Goal: Information Seeking & Learning: Check status

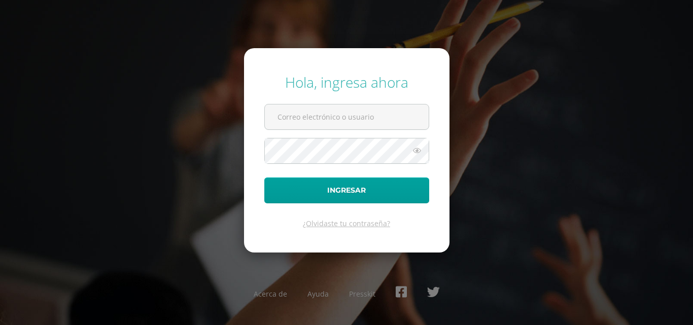
click at [368, 102] on form "Hola, ingresa ahora Ingresar ¿Olvidaste tu contraseña?" at bounding box center [346, 150] width 205 height 204
type input "20191015@liceoguatemala.edu.gt"
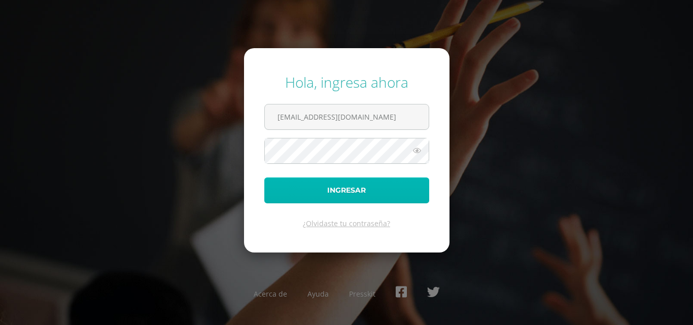
click at [357, 191] on button "Ingresar" at bounding box center [346, 191] width 165 height 26
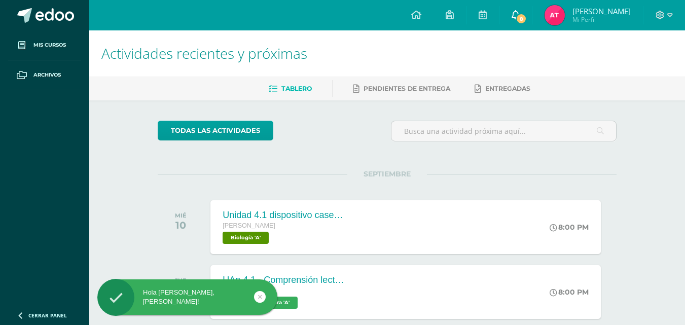
click at [520, 13] on icon at bounding box center [516, 14] width 8 height 9
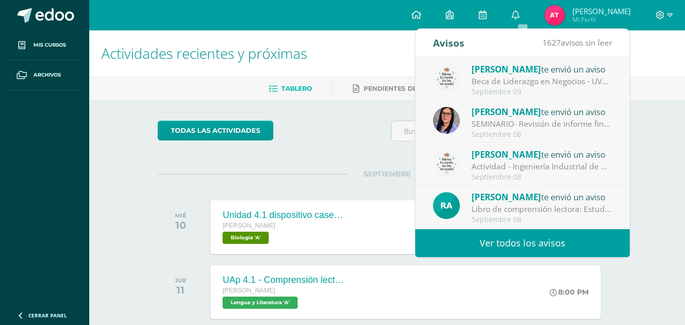
click at [555, 138] on div "Septiembre 08" at bounding box center [542, 134] width 141 height 9
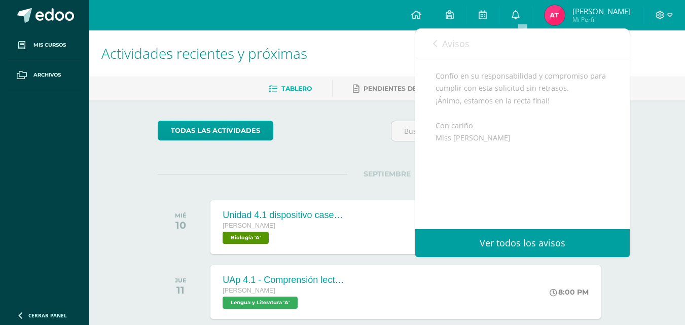
scroll to position [344, 0]
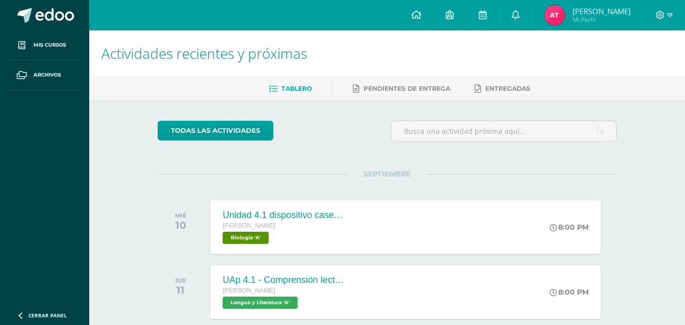
click at [604, 8] on span "[PERSON_NAME]" at bounding box center [602, 11] width 58 height 10
click at [672, 17] on icon at bounding box center [671, 15] width 6 height 9
click at [621, 13] on span "[PERSON_NAME]" at bounding box center [602, 11] width 58 height 10
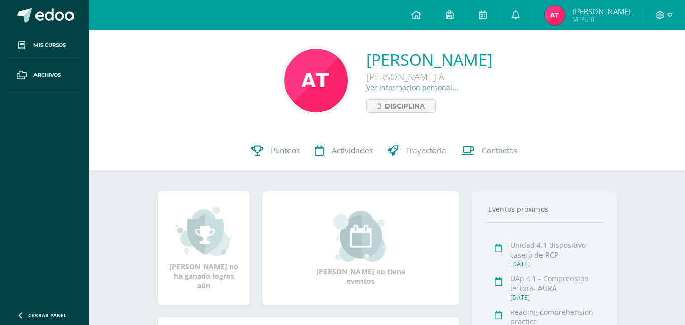
click at [395, 88] on link "Ver información personal..." at bounding box center [412, 88] width 92 height 10
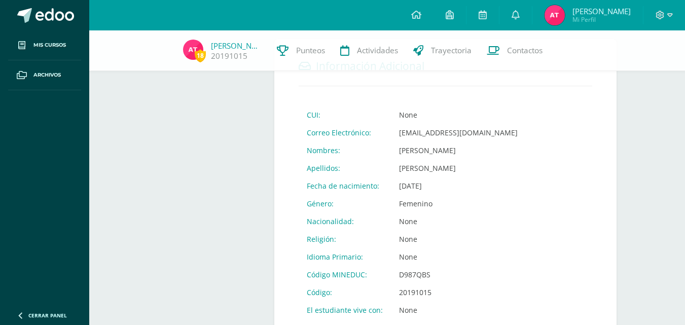
scroll to position [342, 0]
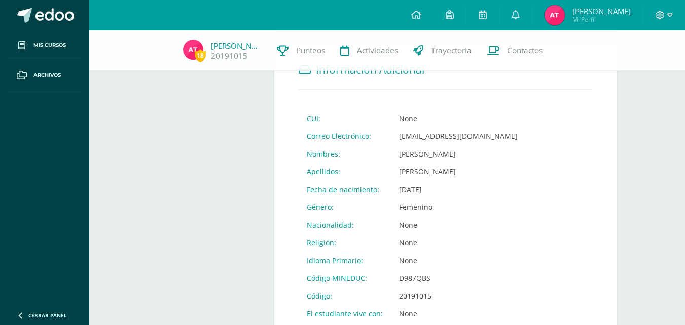
click at [420, 117] on td "None" at bounding box center [458, 119] width 135 height 18
drag, startPoint x: 401, startPoint y: 116, endPoint x: 391, endPoint y: 118, distance: 9.8
click at [391, 118] on td "None" at bounding box center [458, 119] width 135 height 18
click at [428, 117] on td "None" at bounding box center [458, 119] width 135 height 18
drag, startPoint x: 403, startPoint y: 117, endPoint x: 462, endPoint y: 114, distance: 58.9
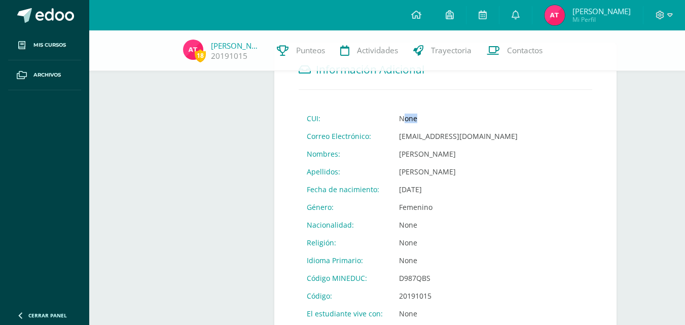
click at [462, 114] on td "None" at bounding box center [458, 119] width 135 height 18
click at [445, 114] on td "None" at bounding box center [458, 119] width 135 height 18
drag, startPoint x: 432, startPoint y: 114, endPoint x: 335, endPoint y: 118, distance: 97.0
click at [335, 118] on tr "CUI: None" at bounding box center [412, 119] width 227 height 18
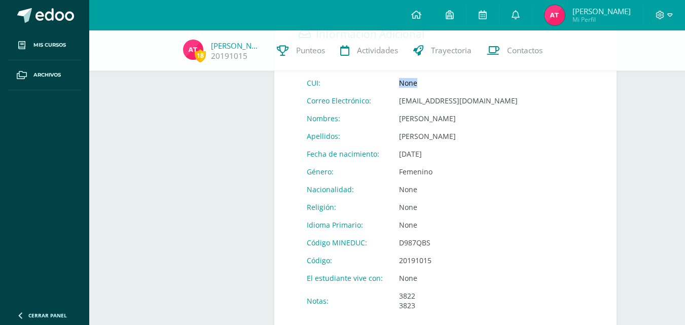
scroll to position [318, 0]
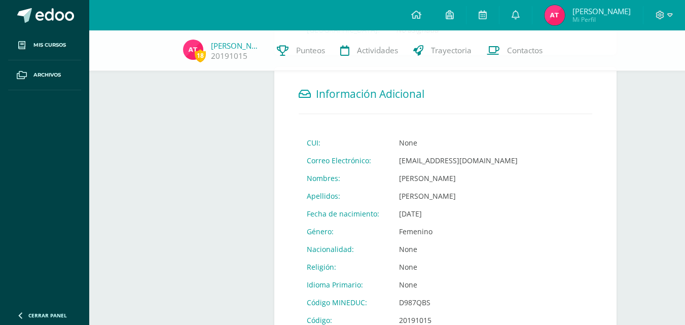
click at [216, 227] on div "Información Personal Información Medica Consultas Médicas Archivos Odoo" at bounding box center [212, 86] width 117 height 633
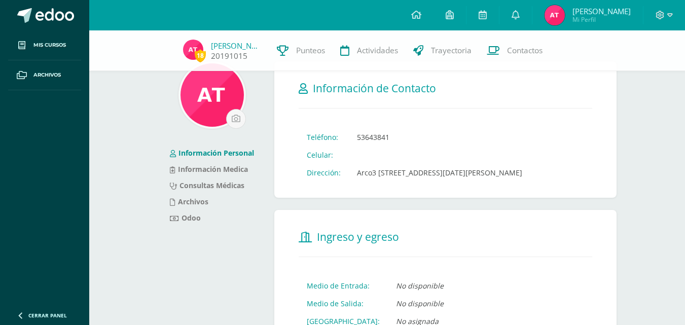
click at [195, 53] on span "18" at bounding box center [200, 55] width 11 height 13
click at [220, 49] on link "[PERSON_NAME]" at bounding box center [236, 46] width 51 height 10
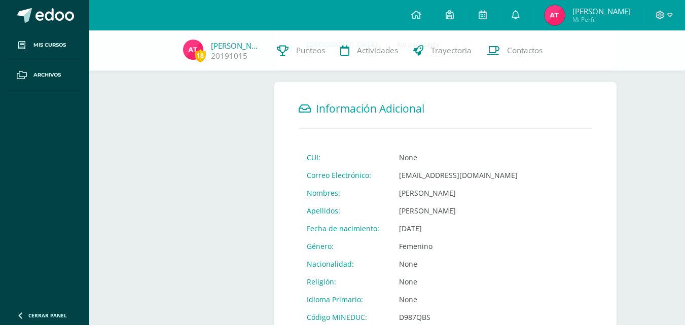
scroll to position [331, 0]
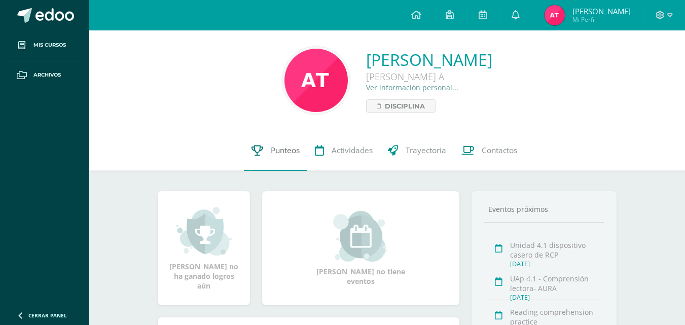
click at [291, 156] on span "Punteos" at bounding box center [285, 150] width 29 height 11
click at [366, 102] on div "[PERSON_NAME] [PERSON_NAME] A Ver información personal... Disciplina" at bounding box center [429, 81] width 126 height 64
click at [385, 102] on span "Disciplina" at bounding box center [405, 106] width 40 height 12
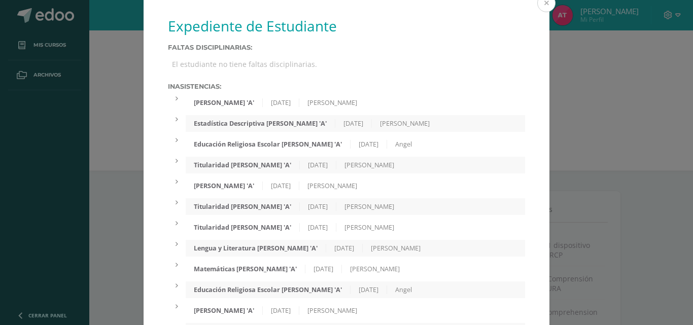
click at [542, 3] on button at bounding box center [546, 3] width 18 height 18
